Goal: Task Accomplishment & Management: Manage account settings

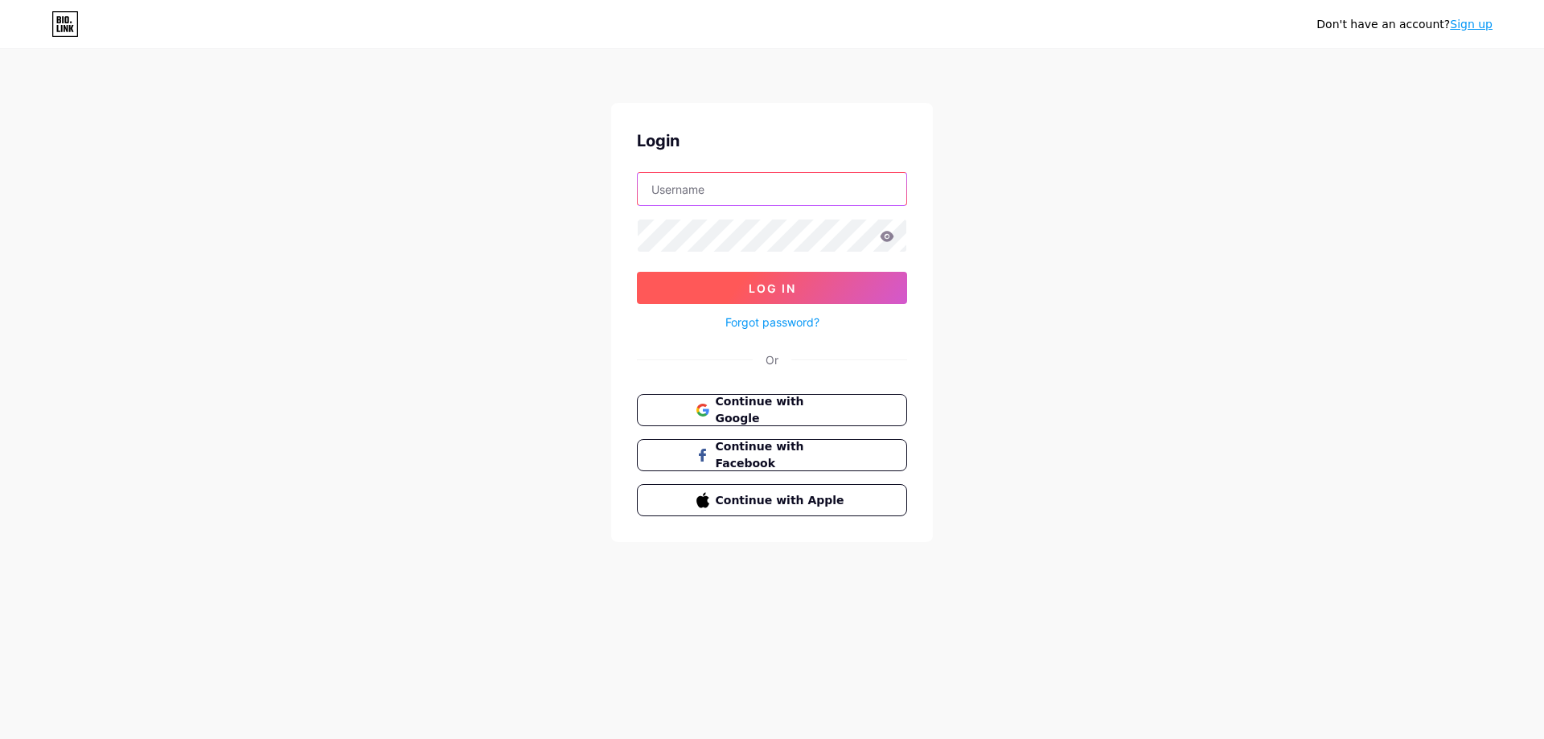
type input "[DOMAIN_NAME][EMAIL_ADDRESS][DOMAIN_NAME]"
click at [804, 282] on button "Log In" at bounding box center [772, 288] width 270 height 32
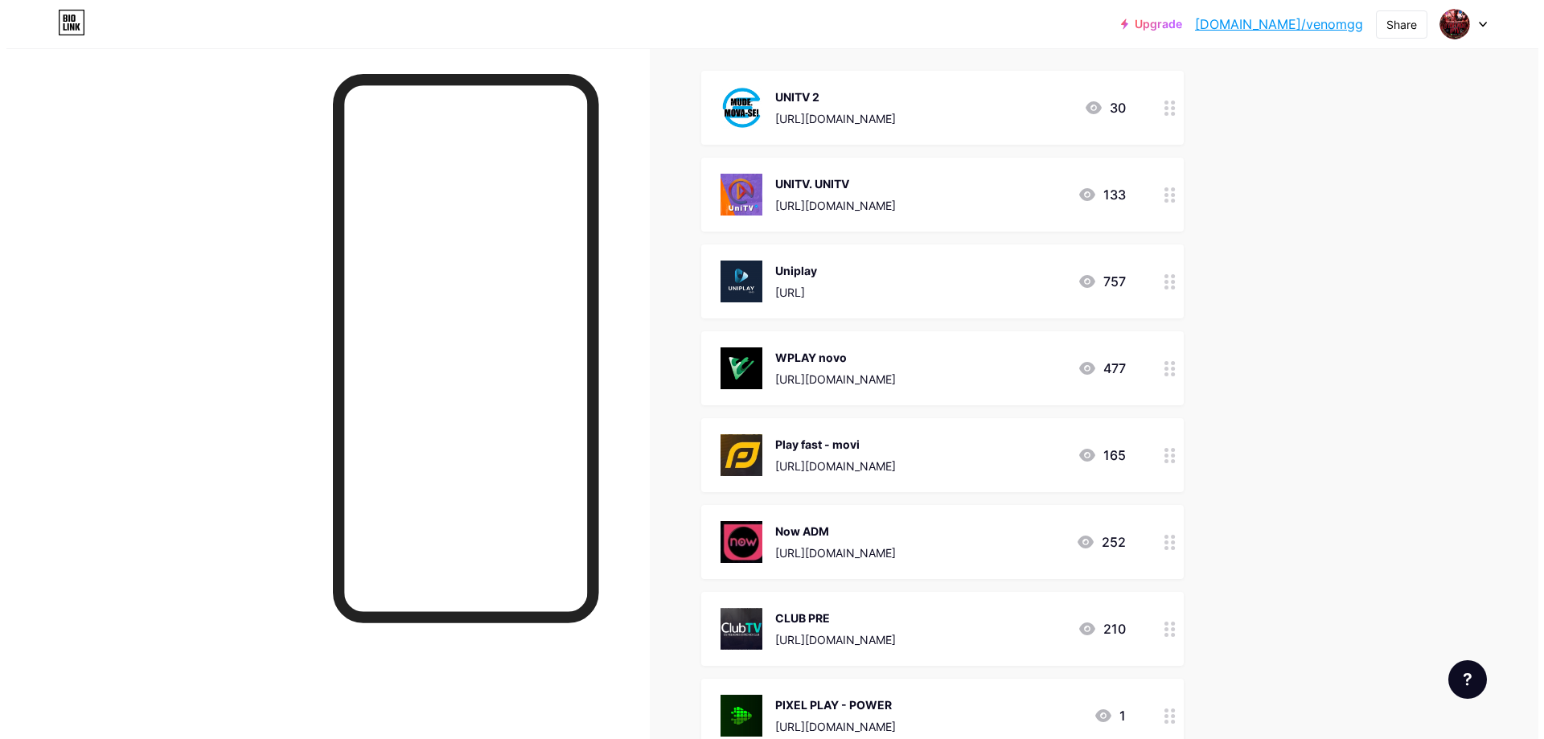
scroll to position [241, 0]
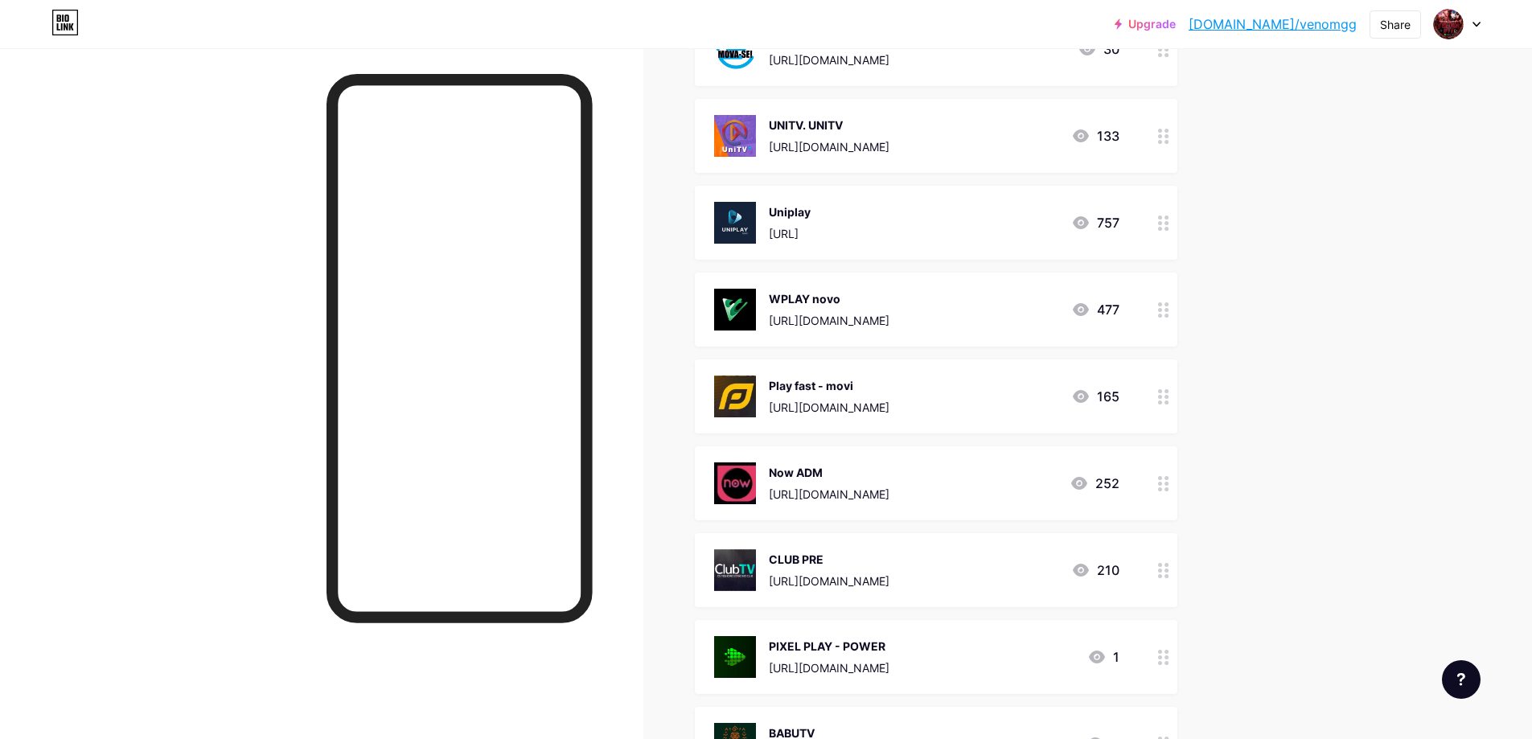
click at [1034, 232] on div "Uniplay [URL] 757" at bounding box center [916, 223] width 405 height 42
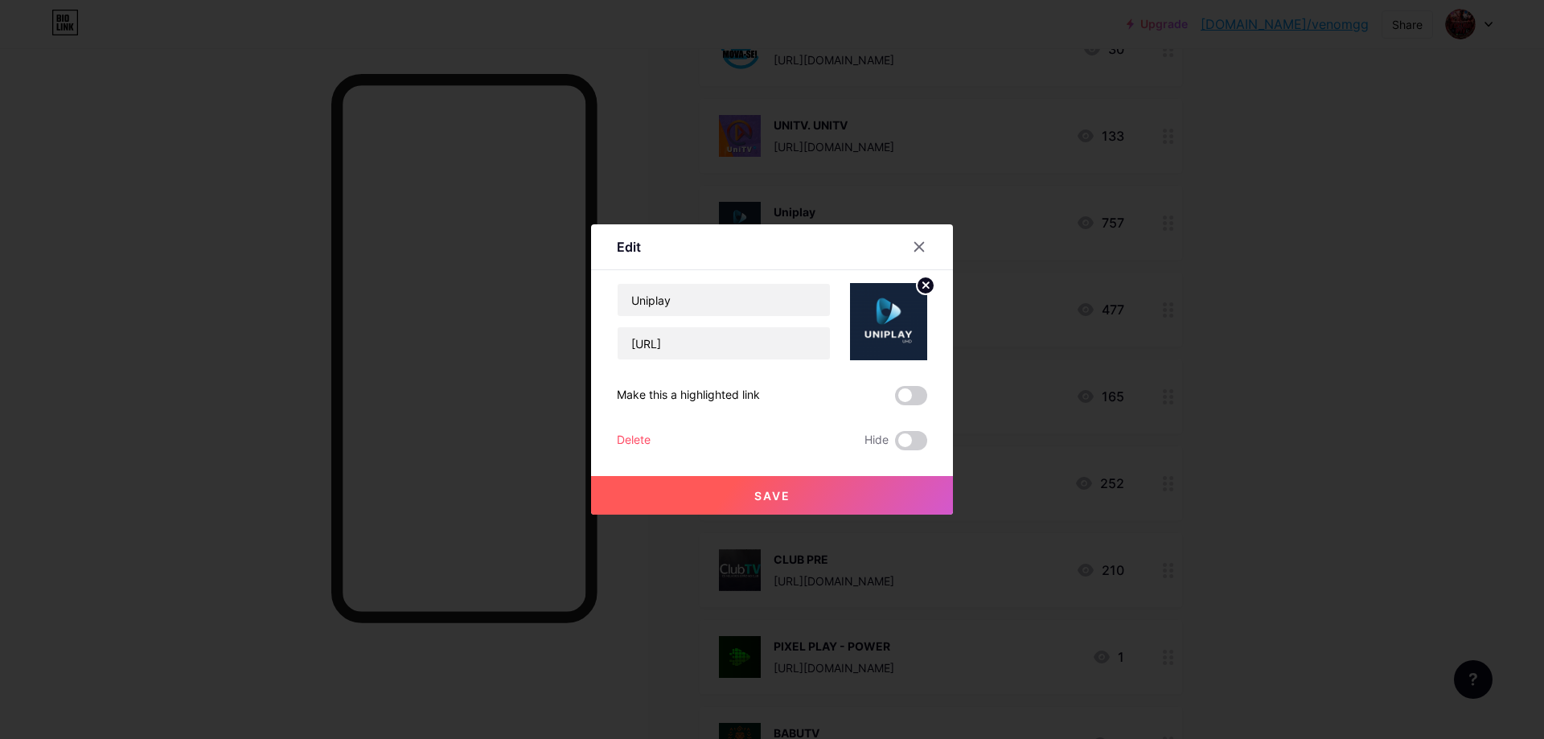
drag, startPoint x: 781, startPoint y: 398, endPoint x: 591, endPoint y: 381, distance: 190.6
click at [591, 381] on div "Edit Content YouTube Play YouTube video without leaving your page. ADD Vimeo Pl…" at bounding box center [772, 369] width 362 height 290
drag, startPoint x: 715, startPoint y: 338, endPoint x: 723, endPoint y: 339, distance: 8.1
click at [717, 338] on input "[URL]" at bounding box center [724, 343] width 212 height 32
drag, startPoint x: 732, startPoint y: 339, endPoint x: 591, endPoint y: 333, distance: 140.9
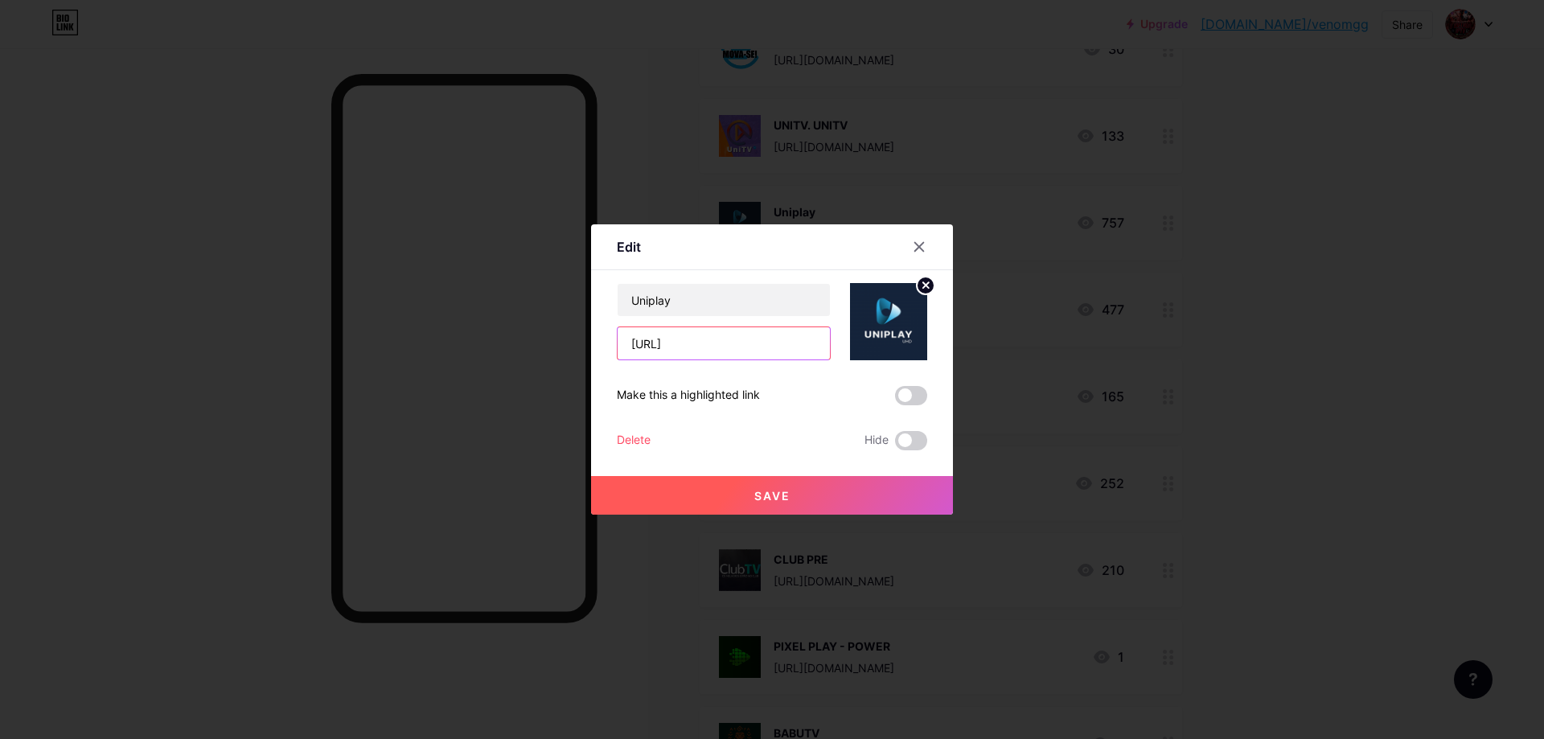
click at [591, 333] on div "Edit Content YouTube Play YouTube video without leaving your page. ADD Vimeo Pl…" at bounding box center [772, 369] width 362 height 290
paste input "[DOMAIN_NAME][URL]"
type input "[URL][DOMAIN_NAME]"
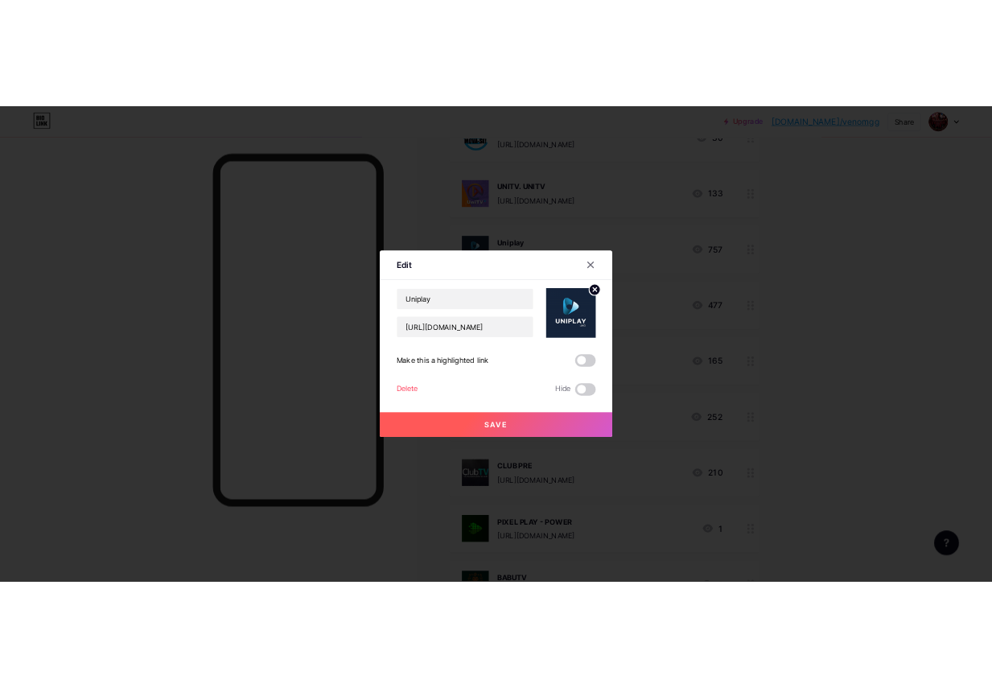
scroll to position [0, 0]
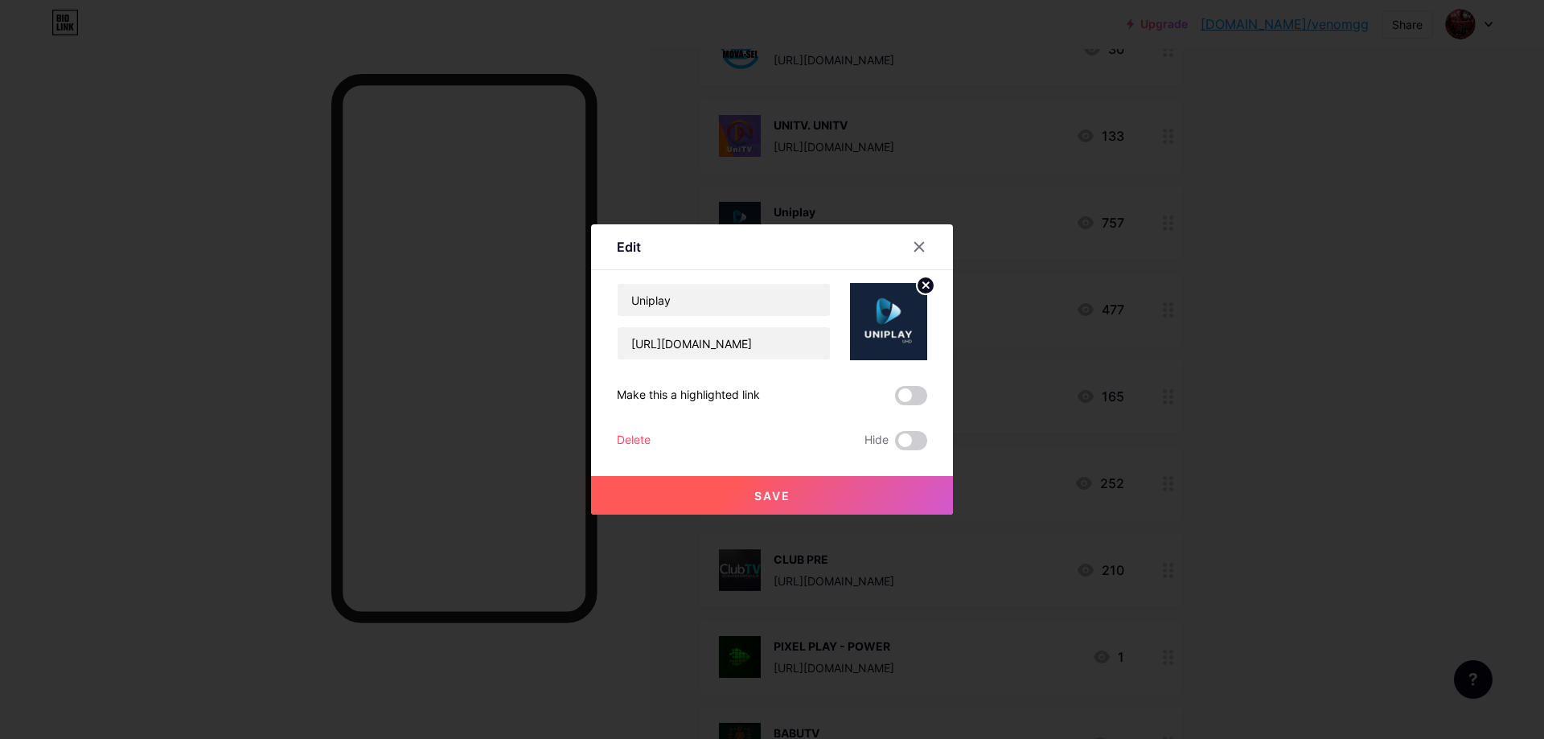
click at [823, 487] on button "Save" at bounding box center [772, 495] width 362 height 39
